Goal: Contribute content

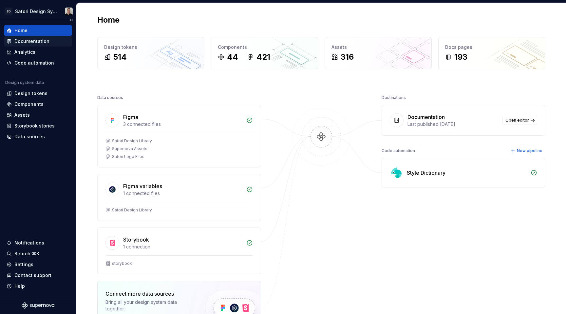
click at [36, 43] on div "Documentation" at bounding box center [31, 41] width 35 height 7
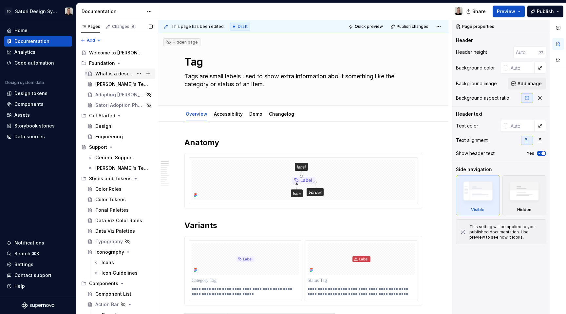
click at [103, 72] on div "What is a design system?" at bounding box center [114, 73] width 38 height 7
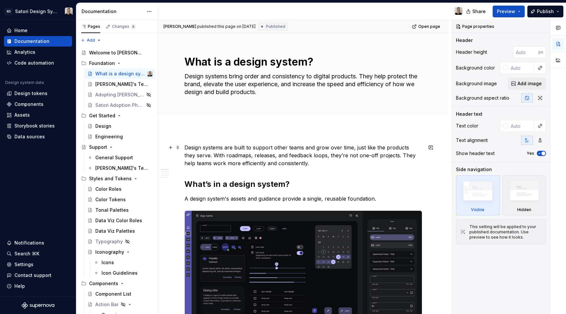
click at [286, 162] on p "Design systems are built to support other teams and grow over time, just like t…" at bounding box center [303, 155] width 238 height 24
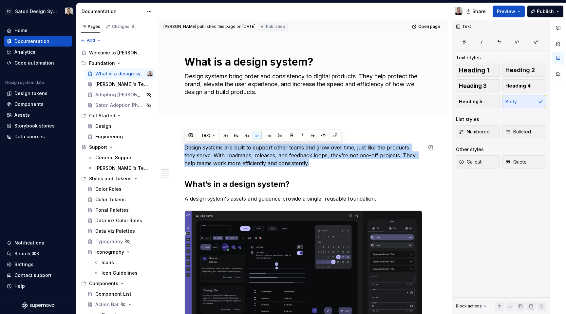
drag, startPoint x: 311, startPoint y: 164, endPoint x: 173, endPoint y: 137, distance: 141.4
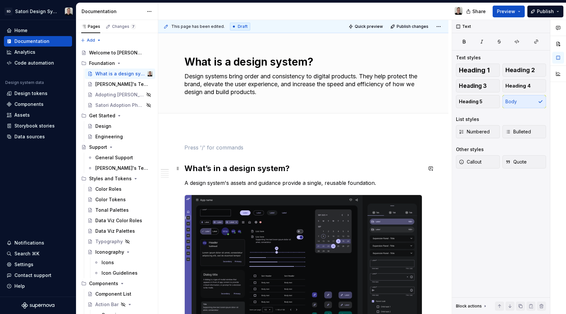
click at [185, 168] on strong "What’s in a design system?" at bounding box center [236, 167] width 105 height 9
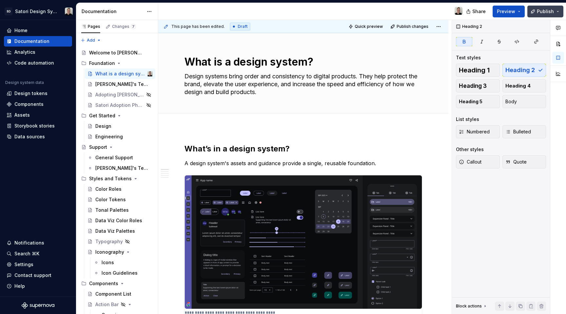
click at [537, 13] on button "Publish" at bounding box center [545, 12] width 36 height 12
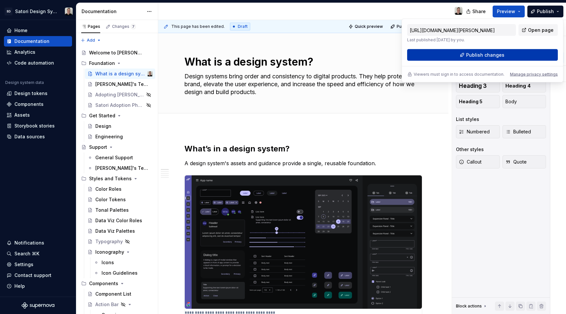
click at [485, 60] on button "Publish changes" at bounding box center [482, 55] width 151 height 12
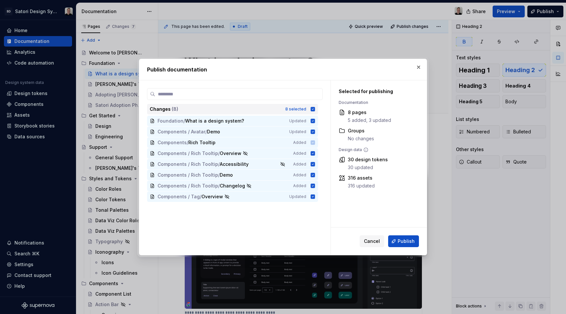
click at [313, 110] on icon at bounding box center [313, 109] width 4 height 4
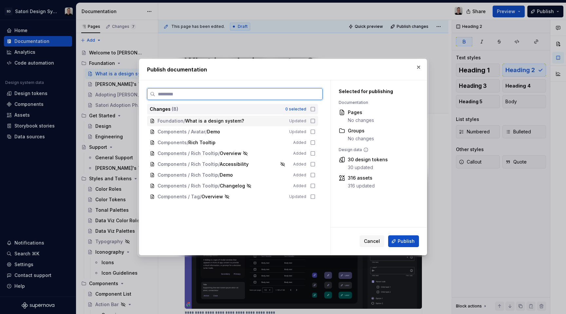
click at [314, 120] on icon at bounding box center [312, 120] width 5 height 5
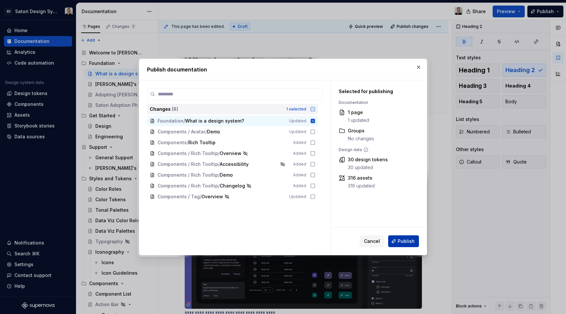
click at [395, 241] on button "Publish" at bounding box center [403, 241] width 31 height 12
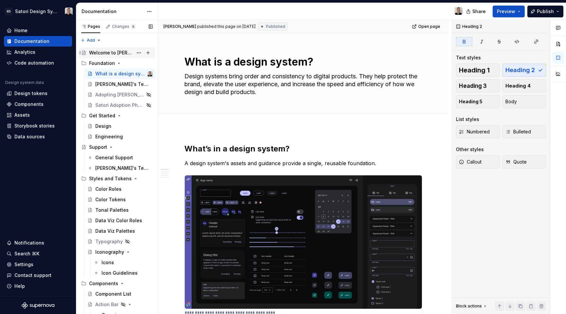
click at [109, 50] on div "Welcome to [PERSON_NAME]!" at bounding box center [111, 52] width 44 height 7
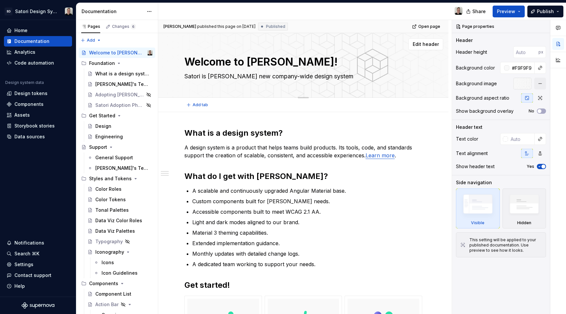
click at [243, 76] on textarea "Satori is [PERSON_NAME] new company-wide design system" at bounding box center [302, 76] width 238 height 10
click at [254, 76] on textarea "Satori is [PERSON_NAME] new company-wide design system" at bounding box center [302, 76] width 238 height 10
drag, startPoint x: 235, startPoint y: 77, endPoint x: 289, endPoint y: 79, distance: 54.7
click at [289, 79] on textarea "Satori is [PERSON_NAME] new company-wide design system" at bounding box center [302, 76] width 238 height 10
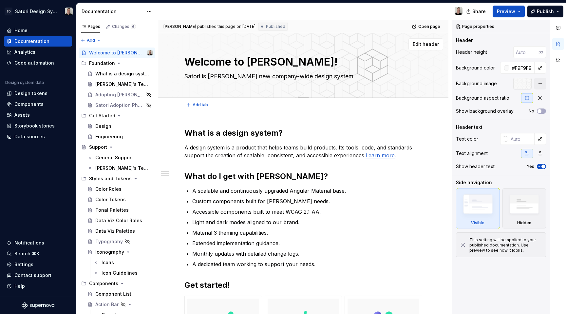
type textarea "*"
type textarea "Satori is [PERSON_NAME] f design system"
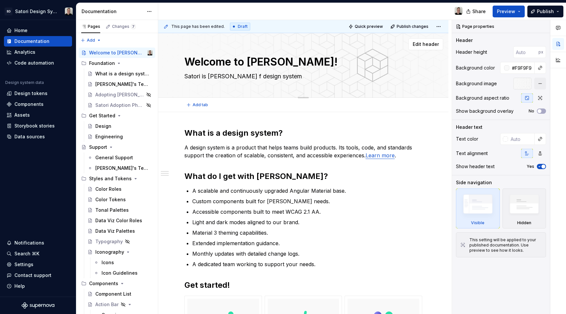
type textarea "*"
type textarea "Satori is [PERSON_NAME] fu design system"
type textarea "*"
type textarea "Satori is [PERSON_NAME] fut design system"
type textarea "*"
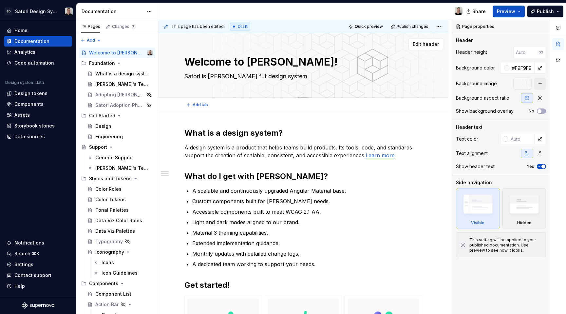
type textarea "Satori is [PERSON_NAME] futu design system"
type textarea "*"
type textarea "[PERSON_NAME] is [PERSON_NAME] futur design system"
type textarea "*"
type textarea "[PERSON_NAME] is [PERSON_NAME] future design system"
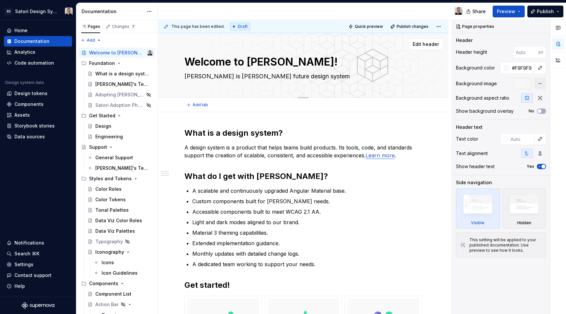
type textarea "*"
type textarea "[PERSON_NAME] is [PERSON_NAME] future design system"
type textarea "*"
type textarea "Satori is [PERSON_NAME] future f design system"
type textarea "*"
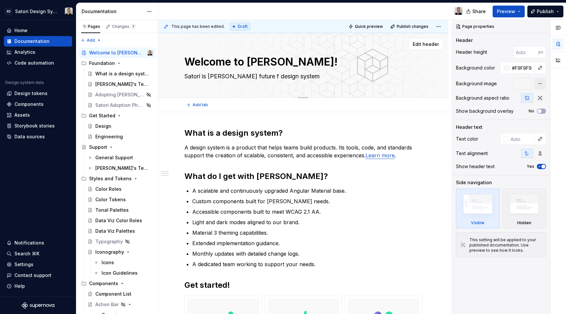
type textarea "[PERSON_NAME] is [PERSON_NAME] future fa design system"
type textarea "*"
type textarea "[PERSON_NAME] is [PERSON_NAME] future fac design system"
type textarea "*"
type textarea "[PERSON_NAME] is [PERSON_NAME] future faci design system"
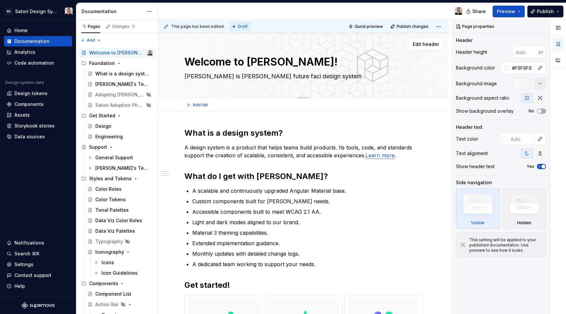
type textarea "*"
type textarea "[PERSON_NAME] is [PERSON_NAME] future facin design system"
type textarea "*"
type textarea "[PERSON_NAME] is [PERSON_NAME] future facing design system"
type textarea "*"
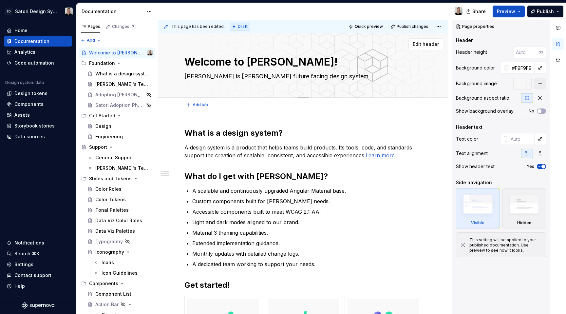
type textarea "[PERSON_NAME] is [PERSON_NAME] futurefacing design system"
type textarea "*"
type textarea "[PERSON_NAME] is [PERSON_NAME] future-facing design system"
type textarea "*"
click at [312, 78] on textarea "[PERSON_NAME] is [PERSON_NAME] future-facing design system" at bounding box center [302, 76] width 238 height 10
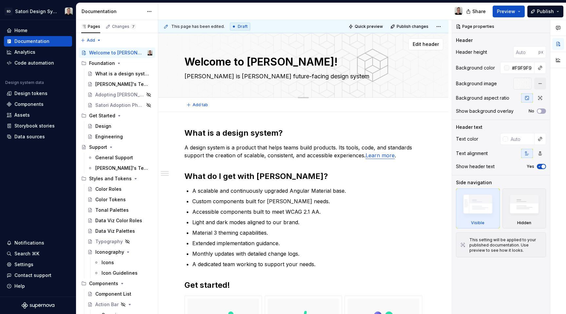
type textarea "[PERSON_NAME] is [PERSON_NAME] future-facing design system."
type textarea "*"
type textarea "[PERSON_NAME] is [PERSON_NAME] future-facing design system."
click at [542, 13] on span "Publish" at bounding box center [544, 11] width 17 height 7
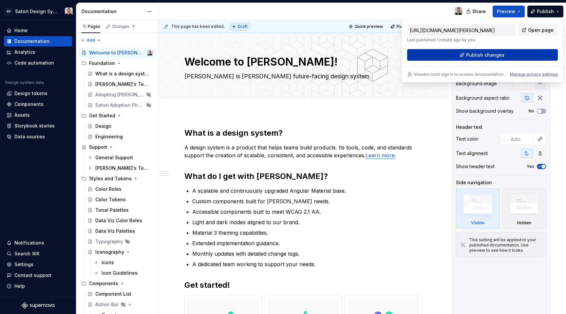
click at [499, 58] on span "Publish changes" at bounding box center [485, 55] width 38 height 7
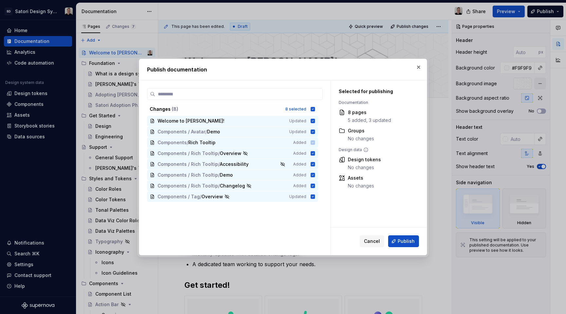
click at [399, 241] on span "Publish" at bounding box center [405, 241] width 17 height 7
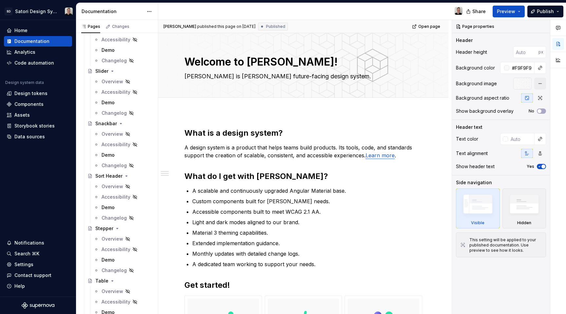
scroll to position [1771, 0]
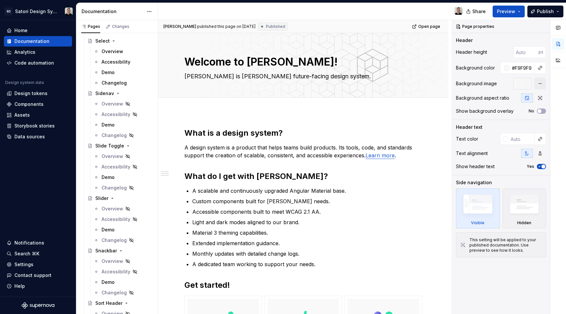
type textarea "*"
